Goal: Find specific page/section: Find specific page/section

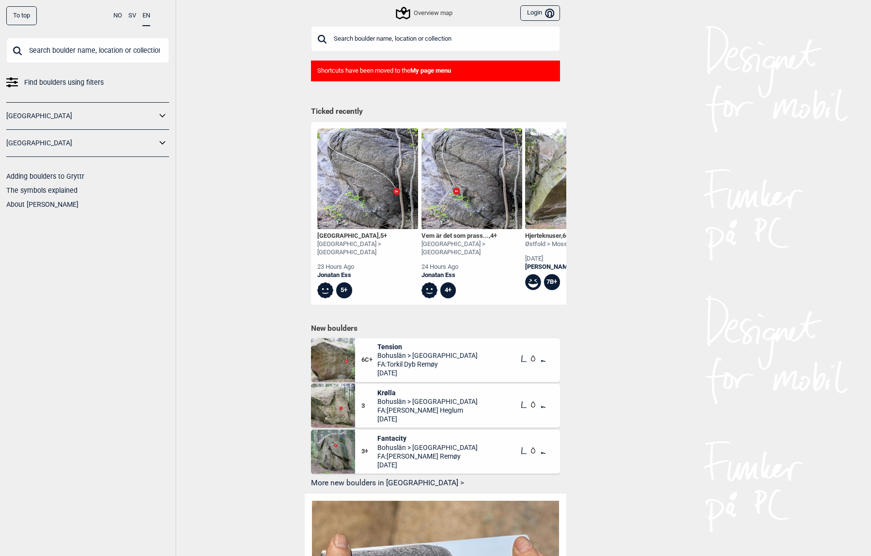
click at [531, 14] on button "Login Bruker" at bounding box center [540, 13] width 40 height 16
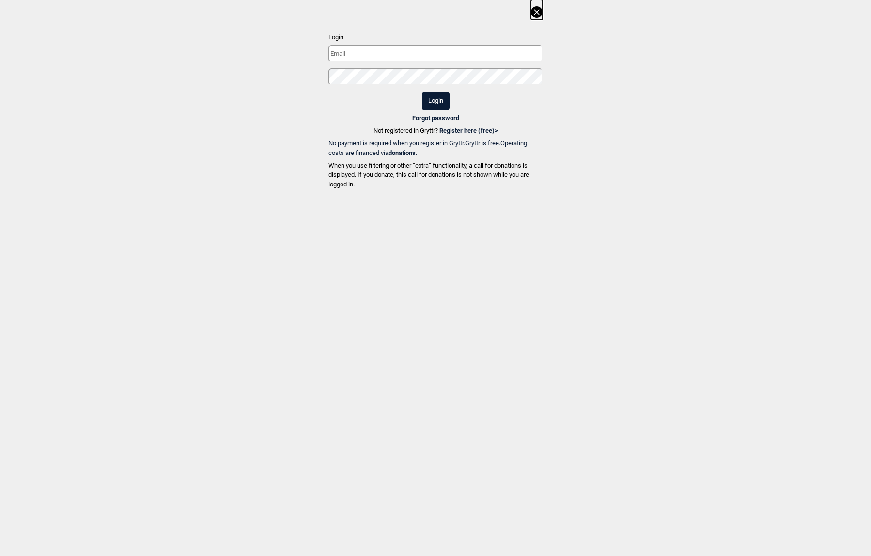
click at [447, 58] on input "text" at bounding box center [435, 53] width 214 height 17
type input "jonatan.stromsten@gmail.com"
click at [436, 103] on button "Login" at bounding box center [436, 101] width 28 height 19
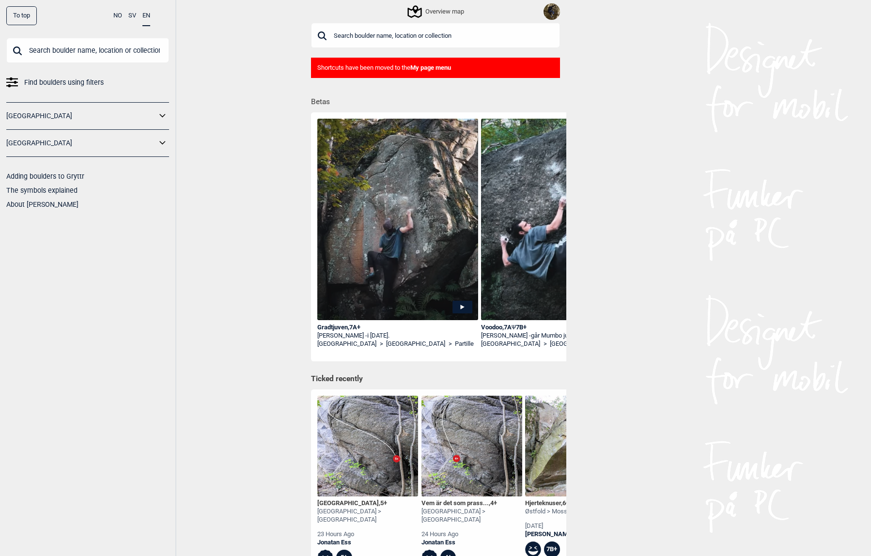
click at [340, 504] on div "Crimp boulevard , 5+" at bounding box center [367, 503] width 101 height 8
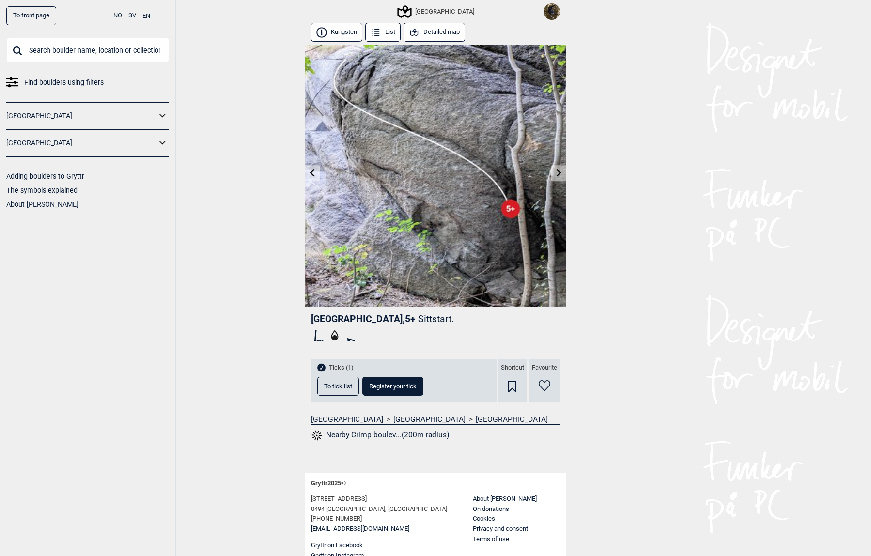
click at [363, 438] on button "Nearby Crimp boulev...(200m radius)" at bounding box center [380, 435] width 138 height 13
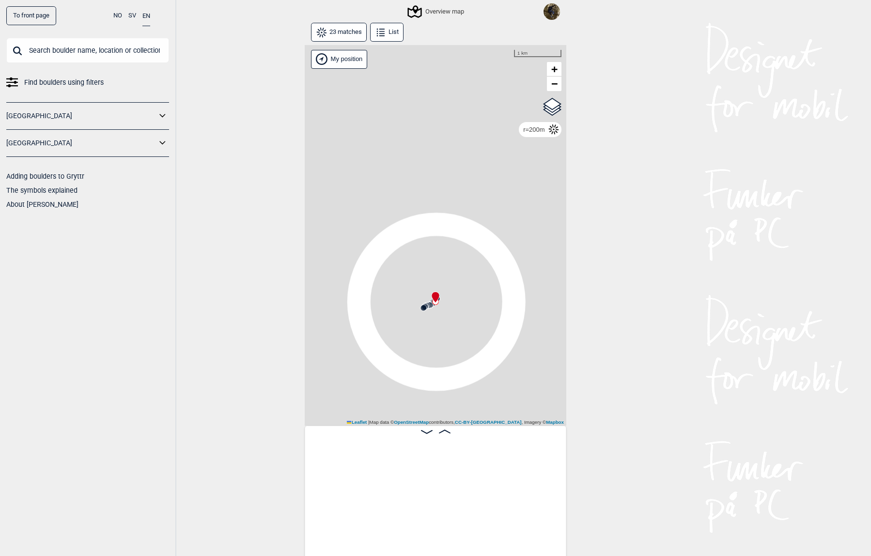
scroll to position [0, 246]
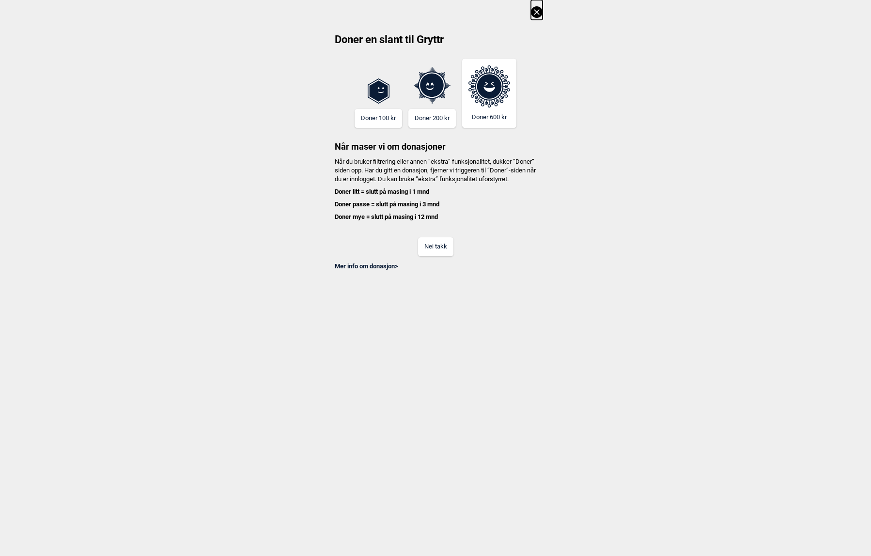
scroll to position [0, 246]
click at [563, 72] on div "Doner en slant til Gryttr Doner 100 kr Doner 200 kr Doner 600 kr Når maser vi o…" at bounding box center [435, 135] width 871 height 271
click at [537, 12] on icon at bounding box center [536, 11] width 5 height 5
click at [534, 15] on icon at bounding box center [537, 12] width 12 height 12
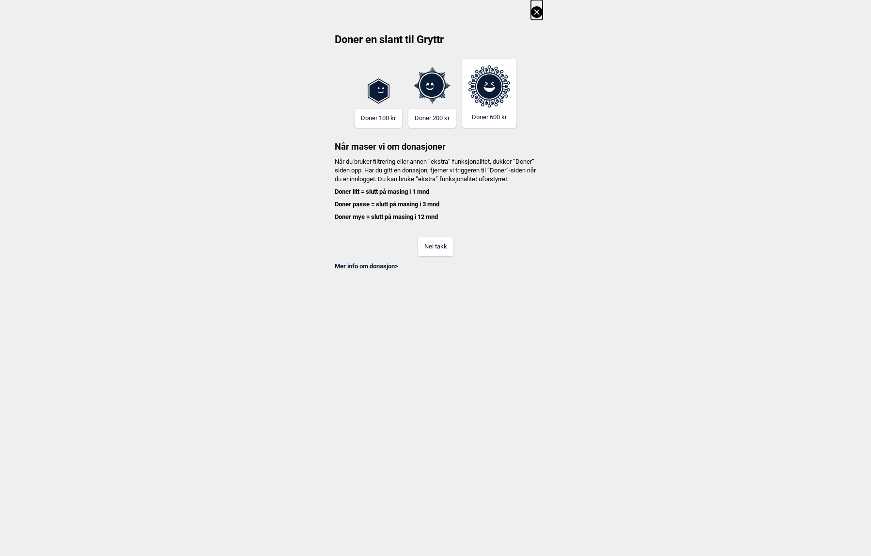
scroll to position [0, 246]
click at [535, 13] on icon at bounding box center [537, 12] width 12 height 12
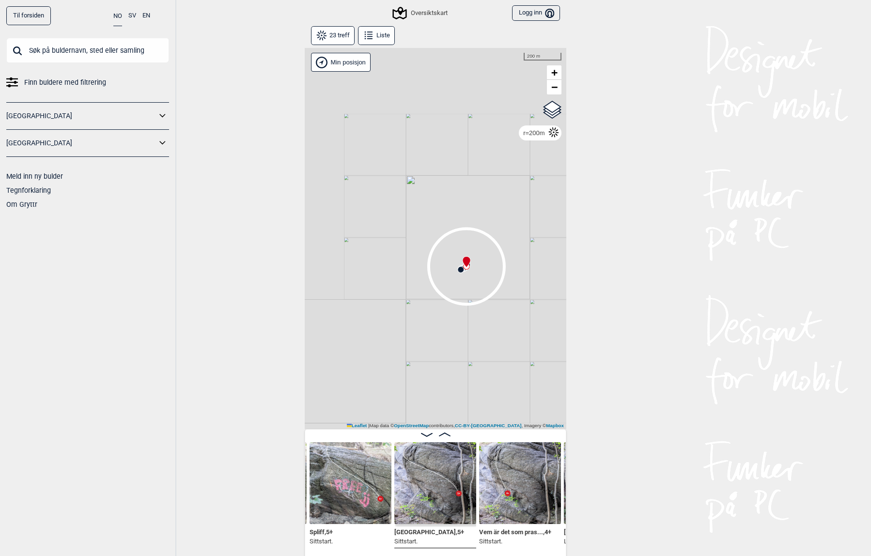
click at [415, 492] on img at bounding box center [435, 483] width 82 height 82
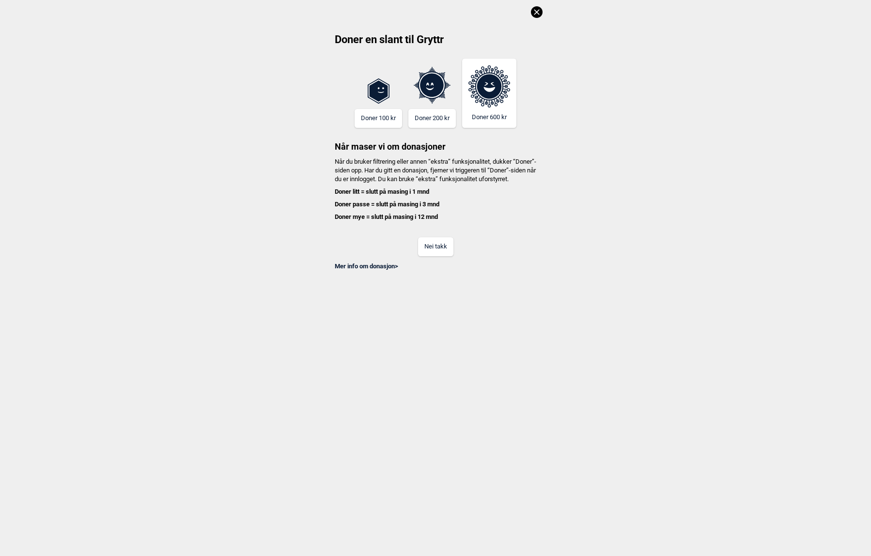
click at [536, 9] on icon at bounding box center [537, 12] width 12 height 12
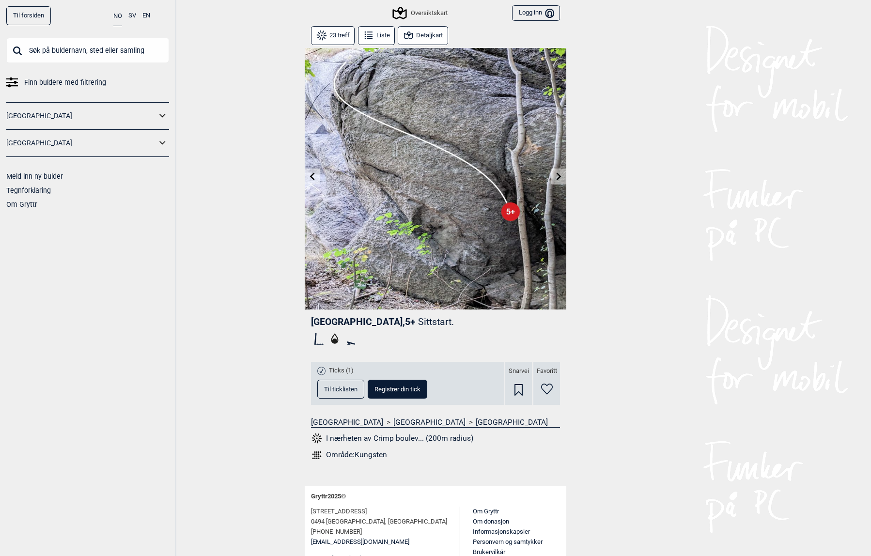
click at [133, 16] on button "SV" at bounding box center [132, 15] width 8 height 19
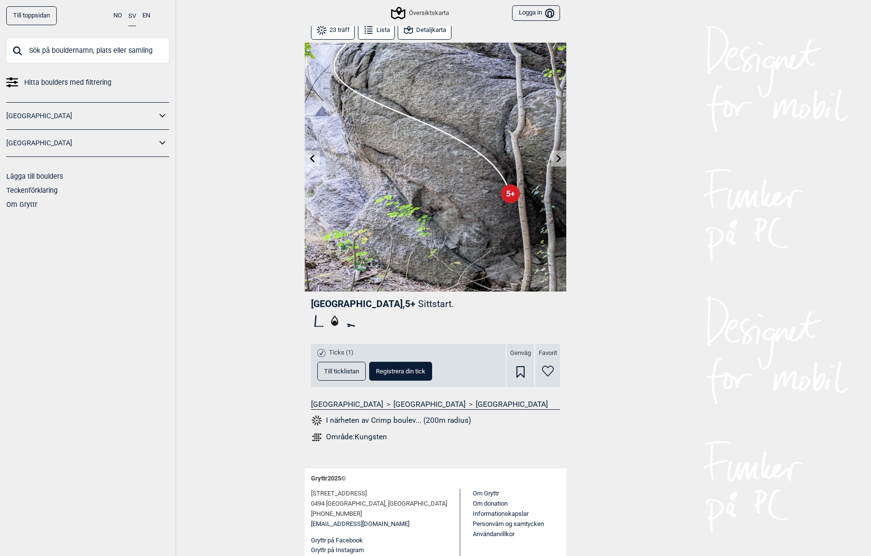
scroll to position [28, 0]
